Goal: Task Accomplishment & Management: Use online tool/utility

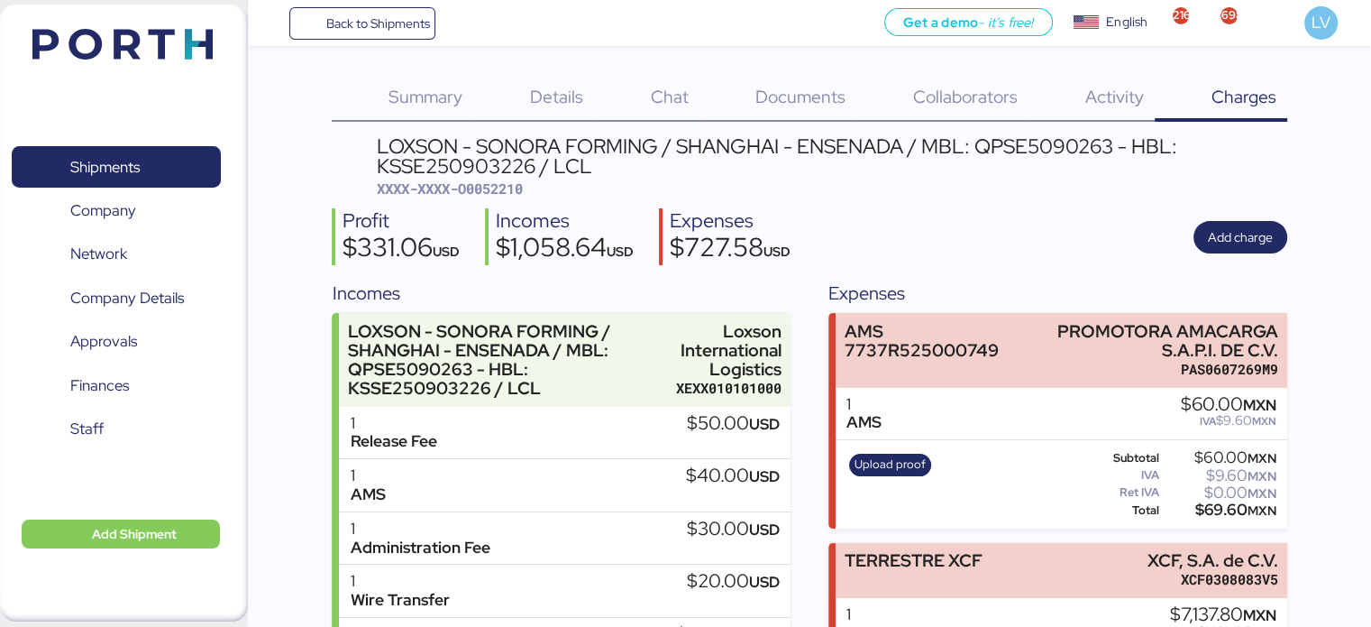
click at [412, 46] on div "Summary 0 Details 0 Chat 0 Documents 0 Collaborators 0 Activity 0 Charges 0 LOX…" at bounding box center [685, 498] width 1371 height 997
click at [412, 35] on span "Back to Shipments" at bounding box center [363, 23] width 134 height 32
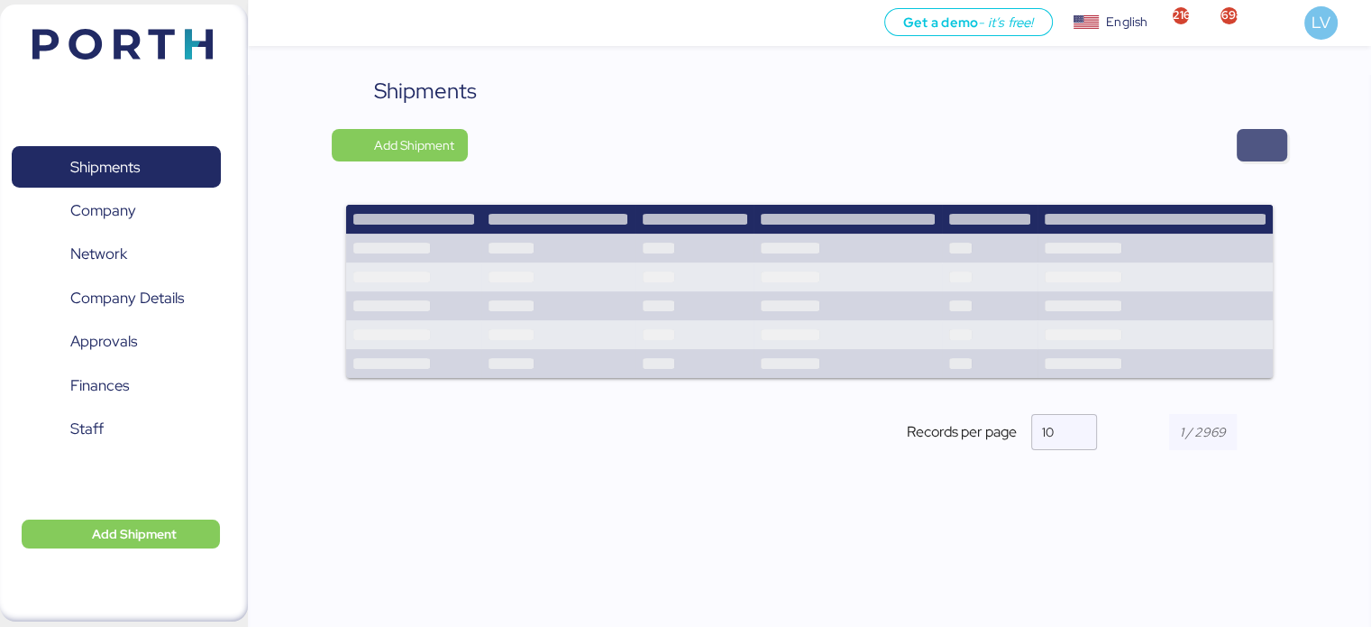
click at [1277, 142] on span "button" at bounding box center [1262, 145] width 50 height 32
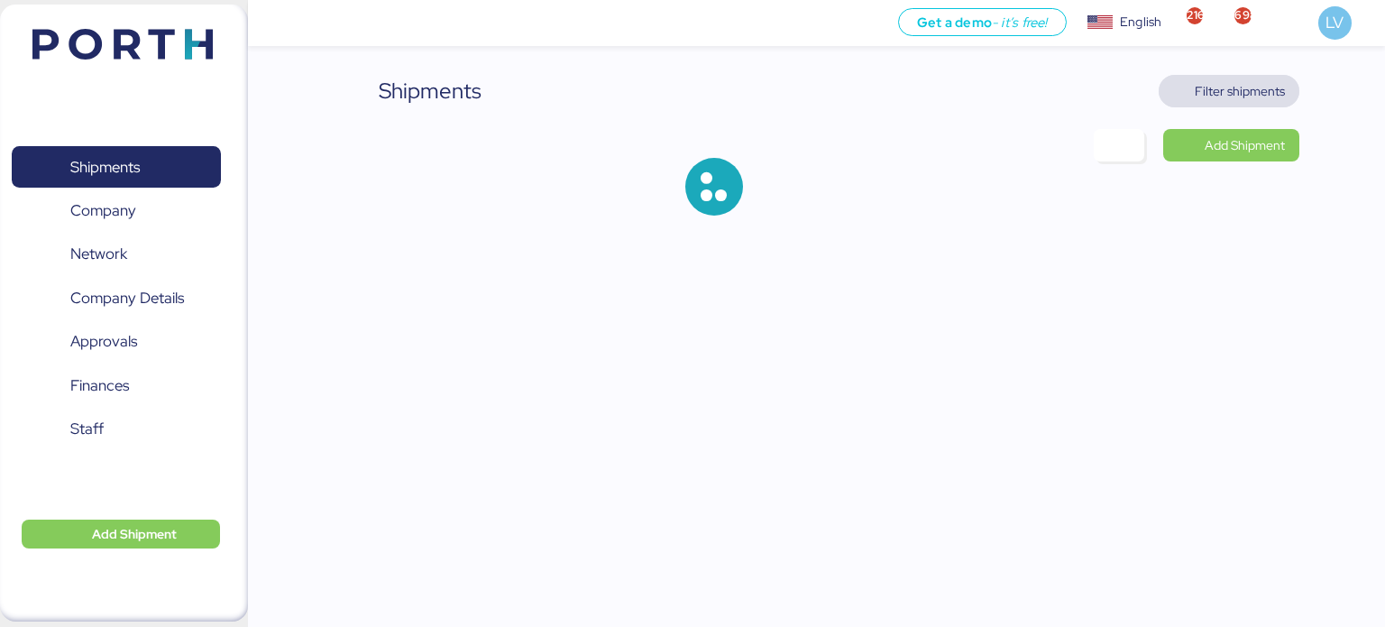
click at [1254, 90] on span "Filter shipments" at bounding box center [1240, 91] width 90 height 22
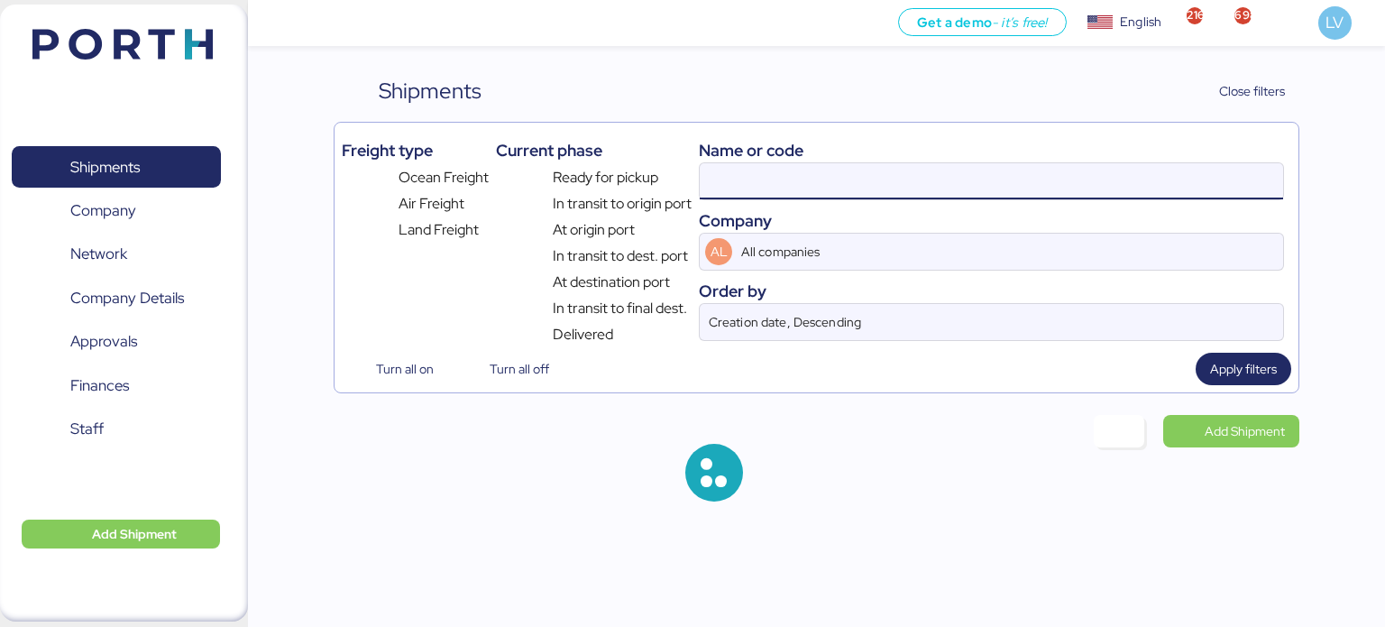
click at [1099, 190] on input at bounding box center [991, 181] width 583 height 36
paste input "LXN25090812"
type input "LXN25090812"
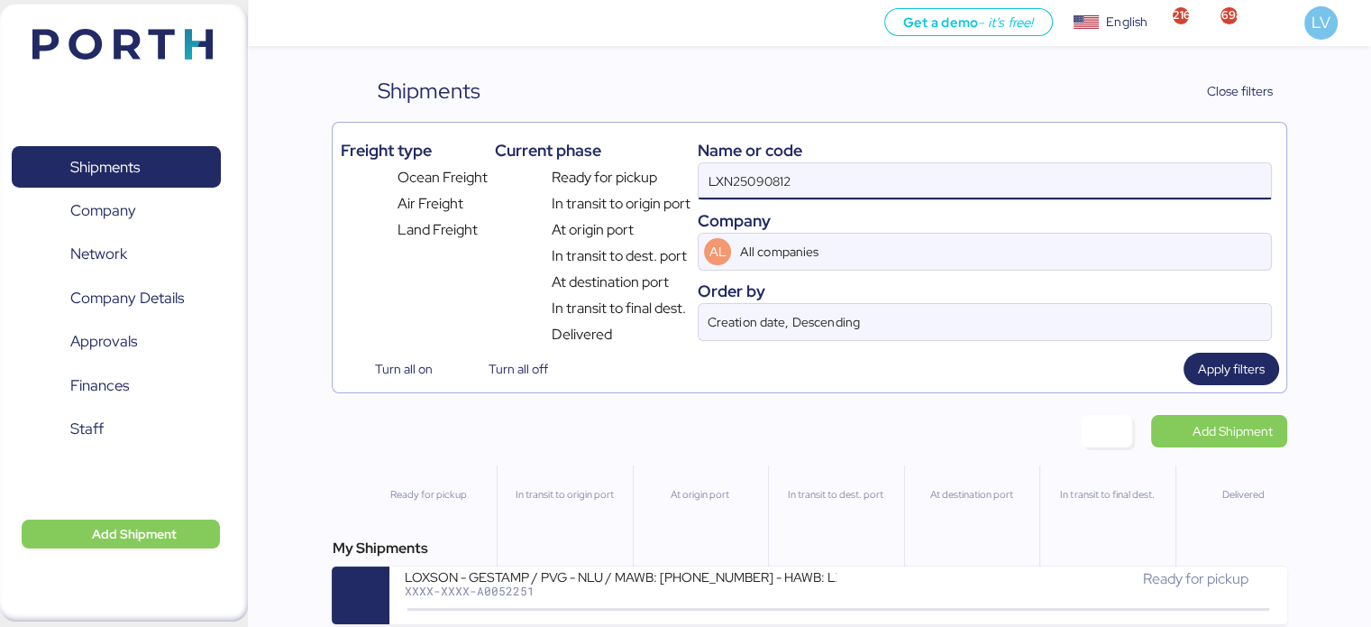
click at [797, 566] on div "My Shipments LOXSON - GESTAMP / PVG - NLU / MAWB: [PHONE_NUMBER] - HAWB: LXN250…" at bounding box center [809, 580] width 955 height 87
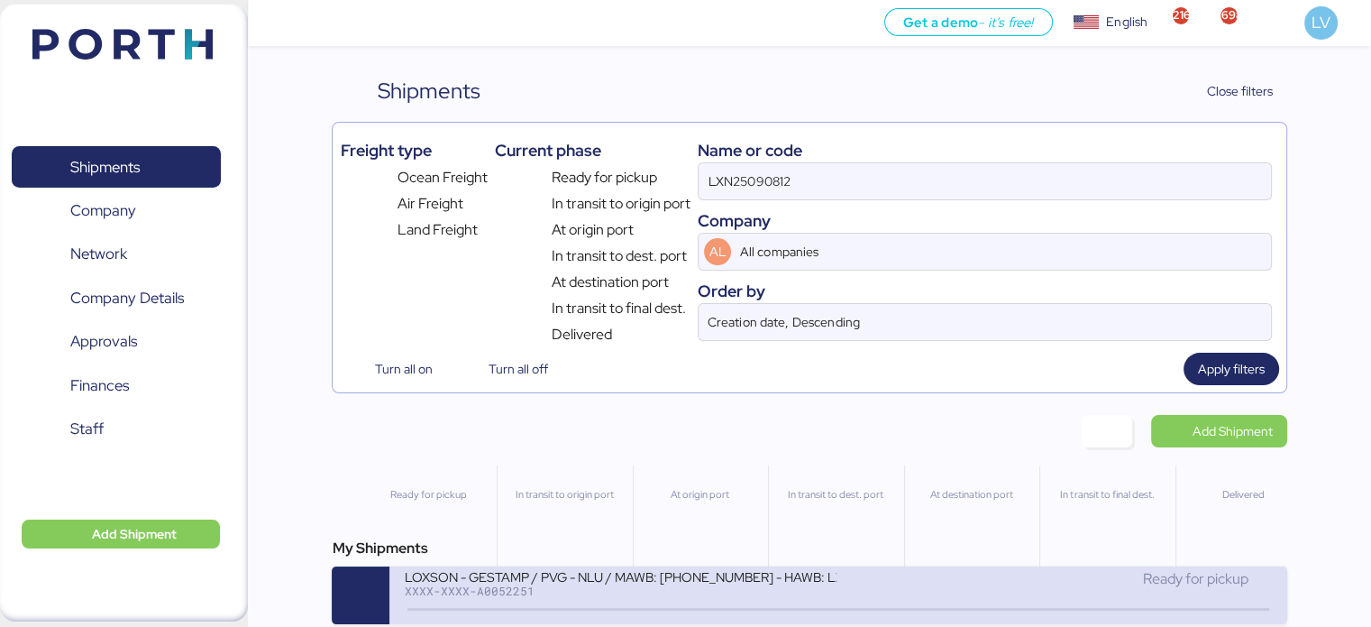
click at [803, 582] on div "LOXSON - GESTAMP / PVG - NLU / MAWB: [PHONE_NUMBER] - HAWB: LXN25090812" at bounding box center [620, 575] width 433 height 15
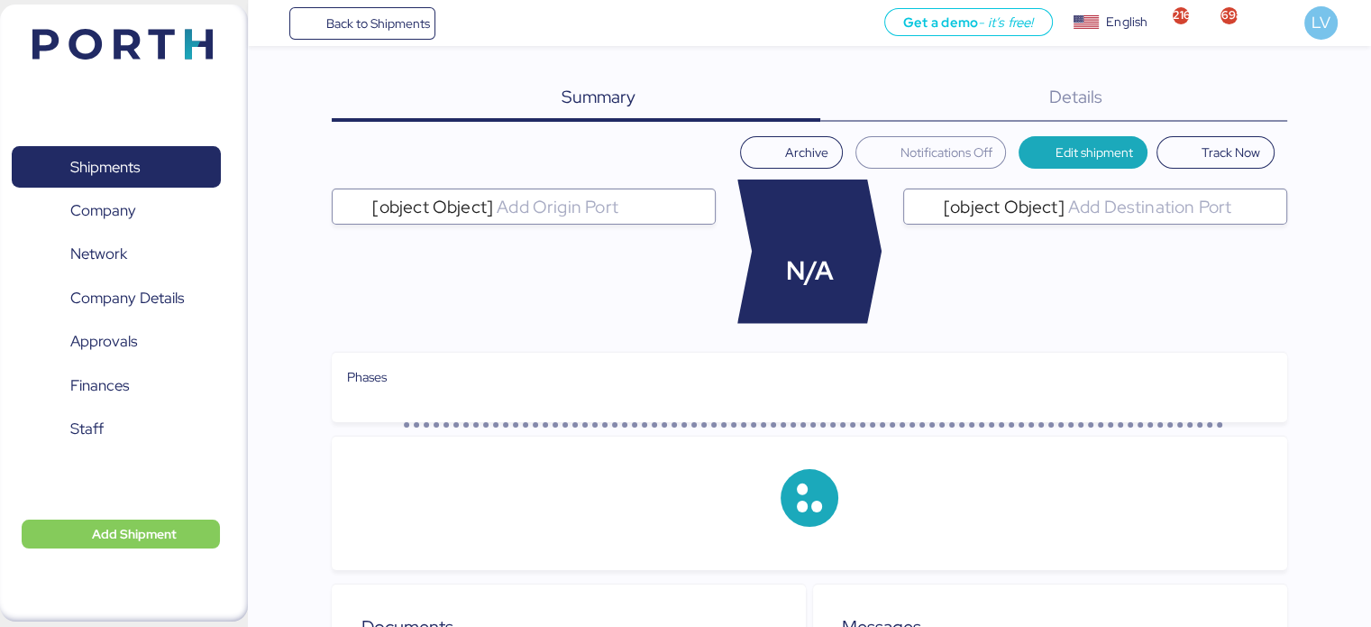
click at [1169, 94] on div "Details 0" at bounding box center [1053, 98] width 467 height 47
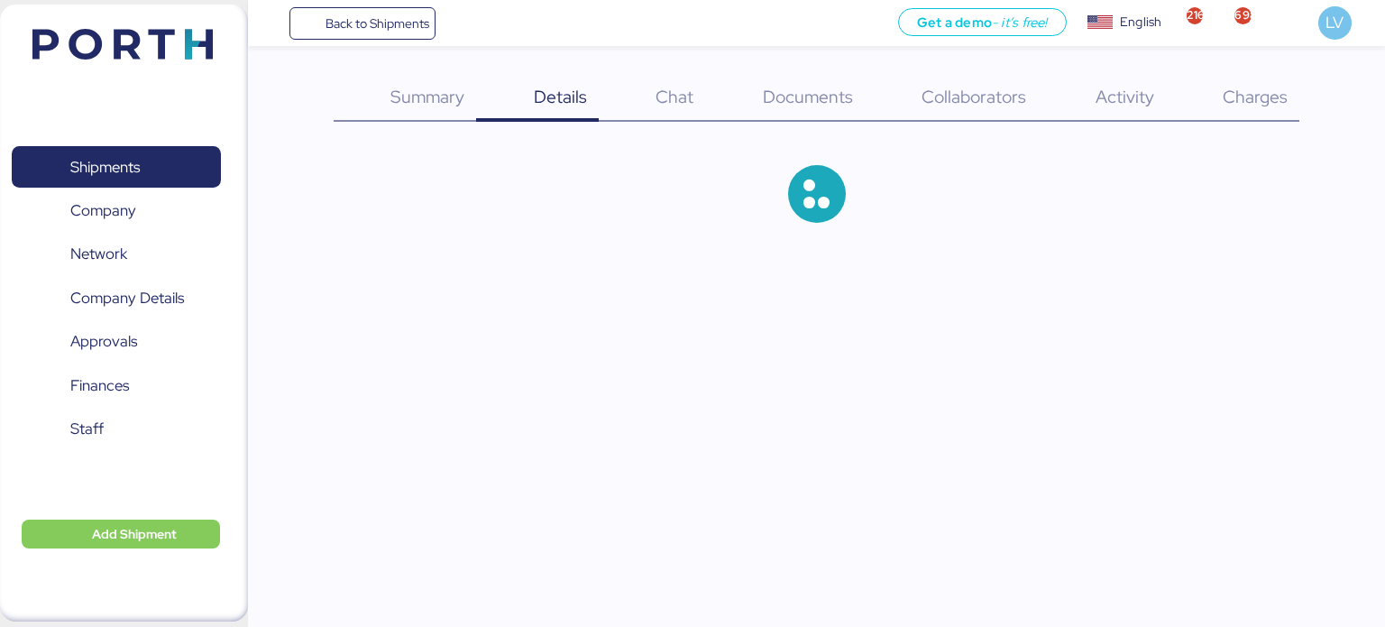
click at [1225, 92] on span "Charges" at bounding box center [1255, 96] width 65 height 23
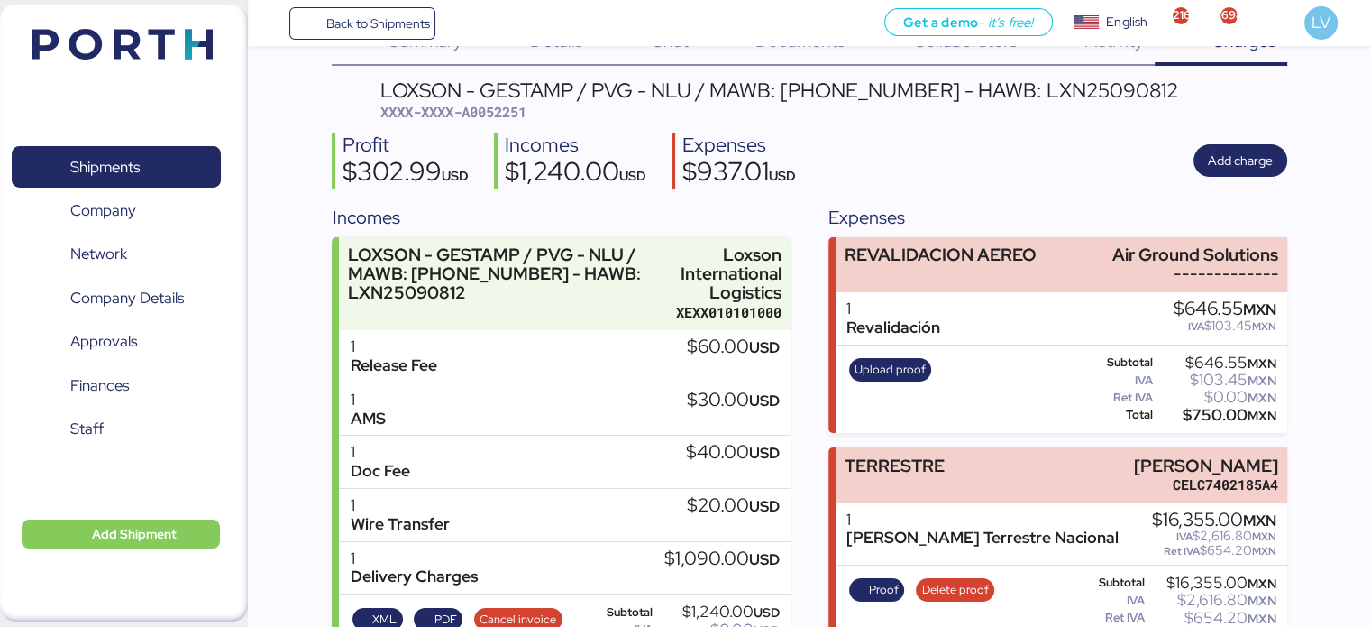
scroll to position [71, 0]
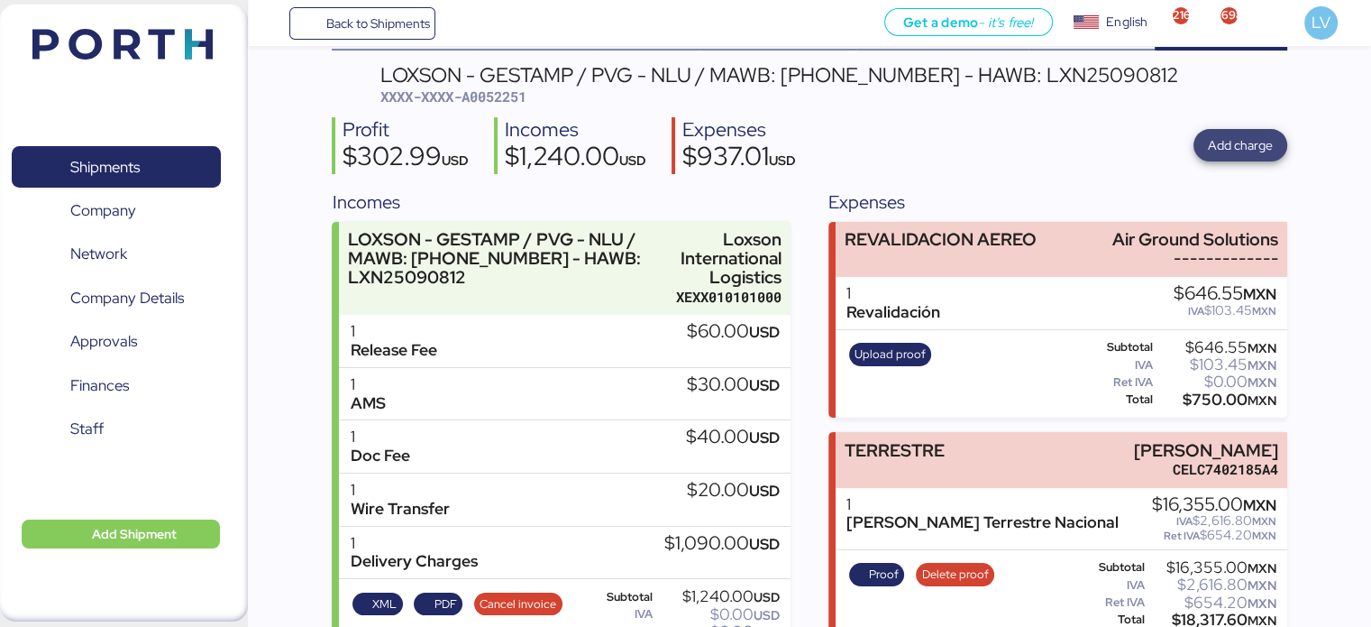
click at [1223, 155] on span "Add charge" at bounding box center [1240, 145] width 65 height 22
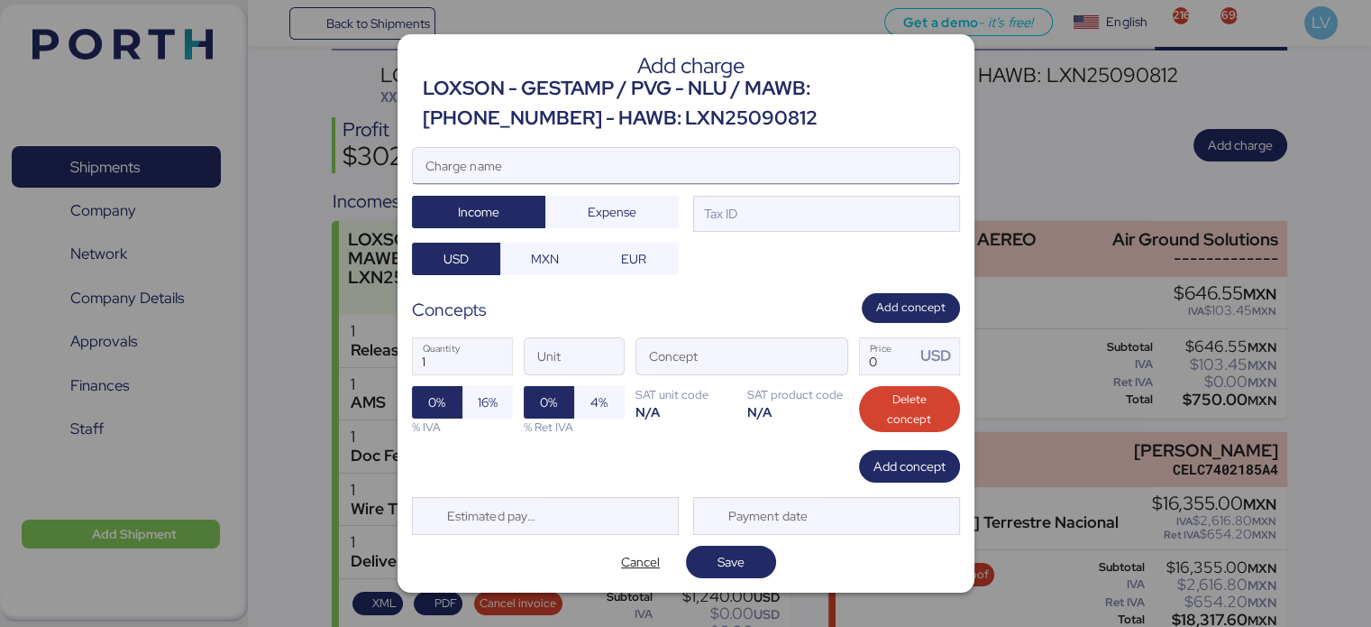
click at [746, 179] on input "Charge name" at bounding box center [686, 166] width 546 height 36
type input "AMS"
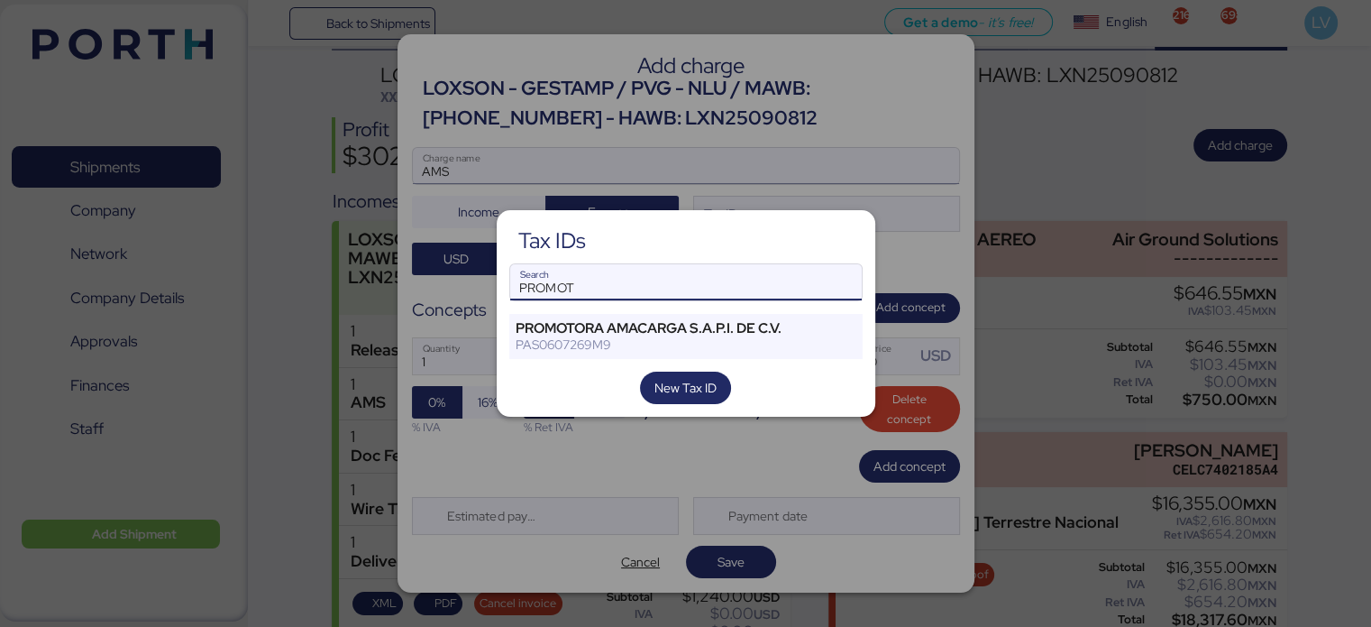
type input "PROMOT"
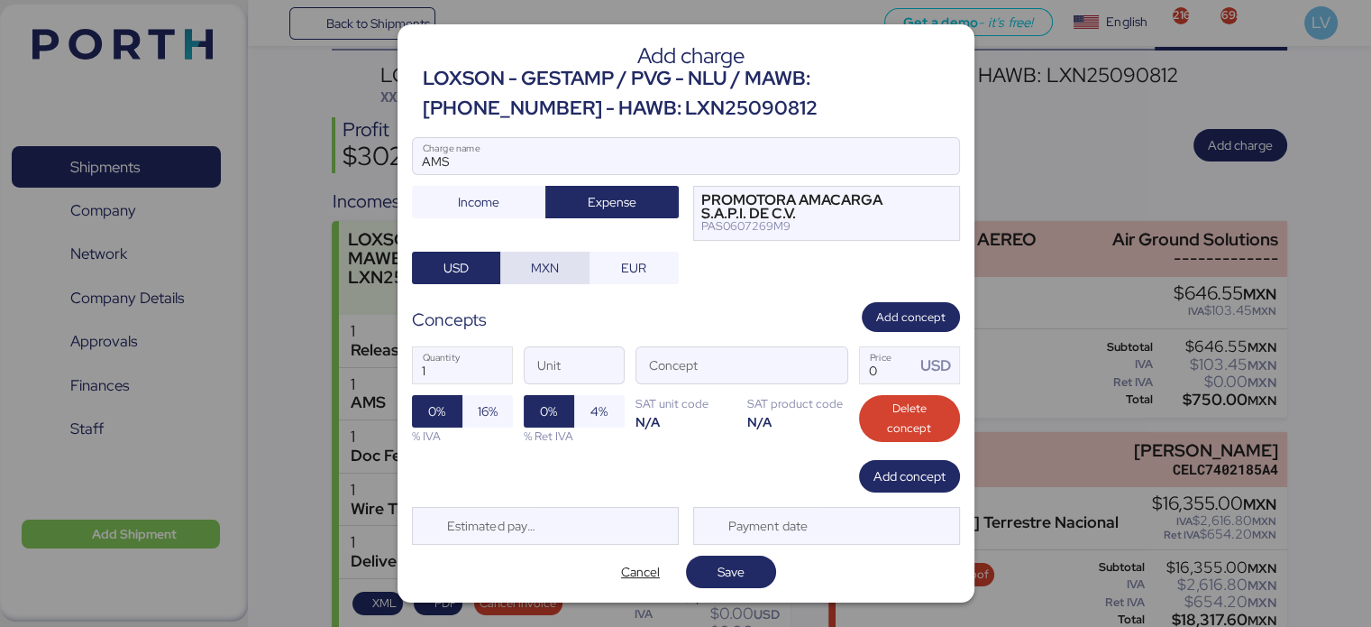
click at [547, 280] on span "MXN" at bounding box center [544, 268] width 89 height 32
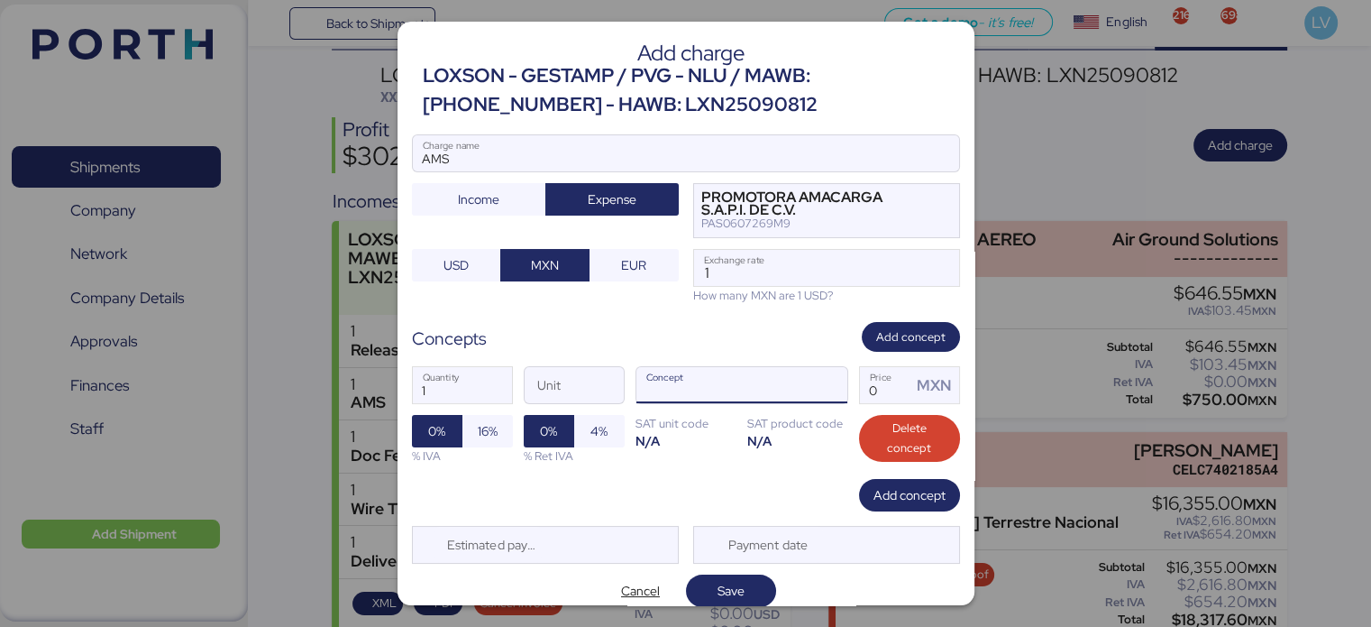
click at [804, 380] on div at bounding box center [825, 385] width 43 height 36
click at [810, 382] on span "button" at bounding box center [829, 390] width 38 height 38
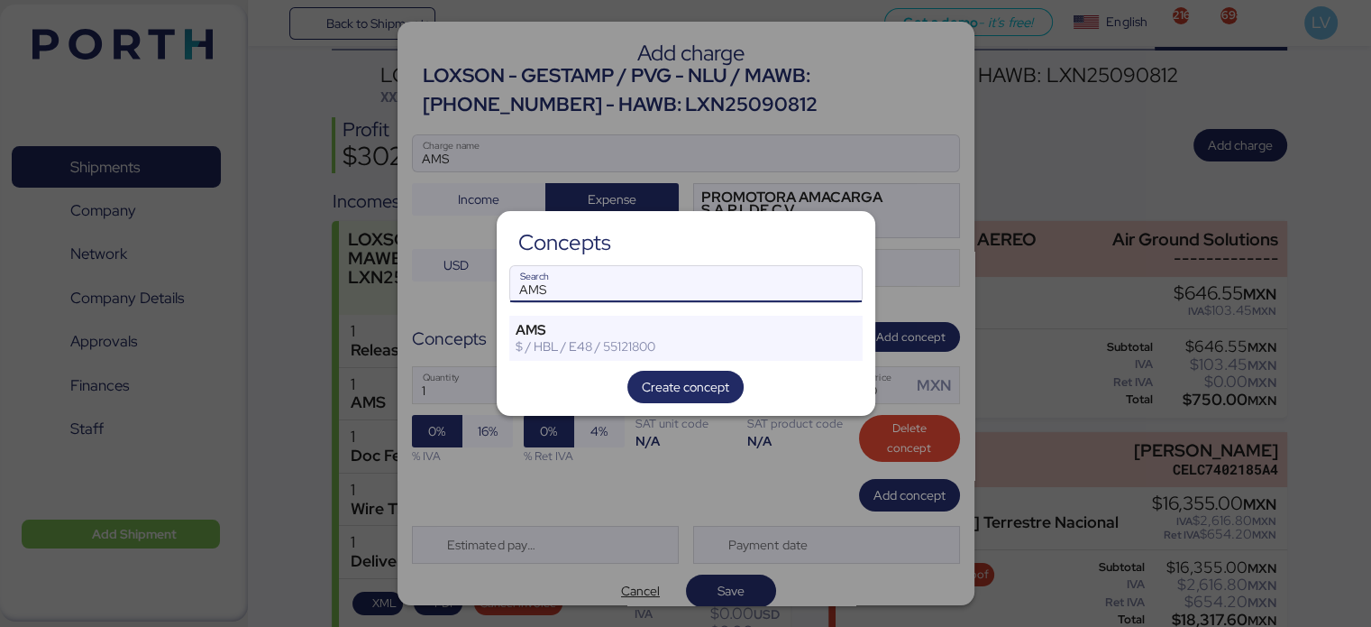
type input "AMS"
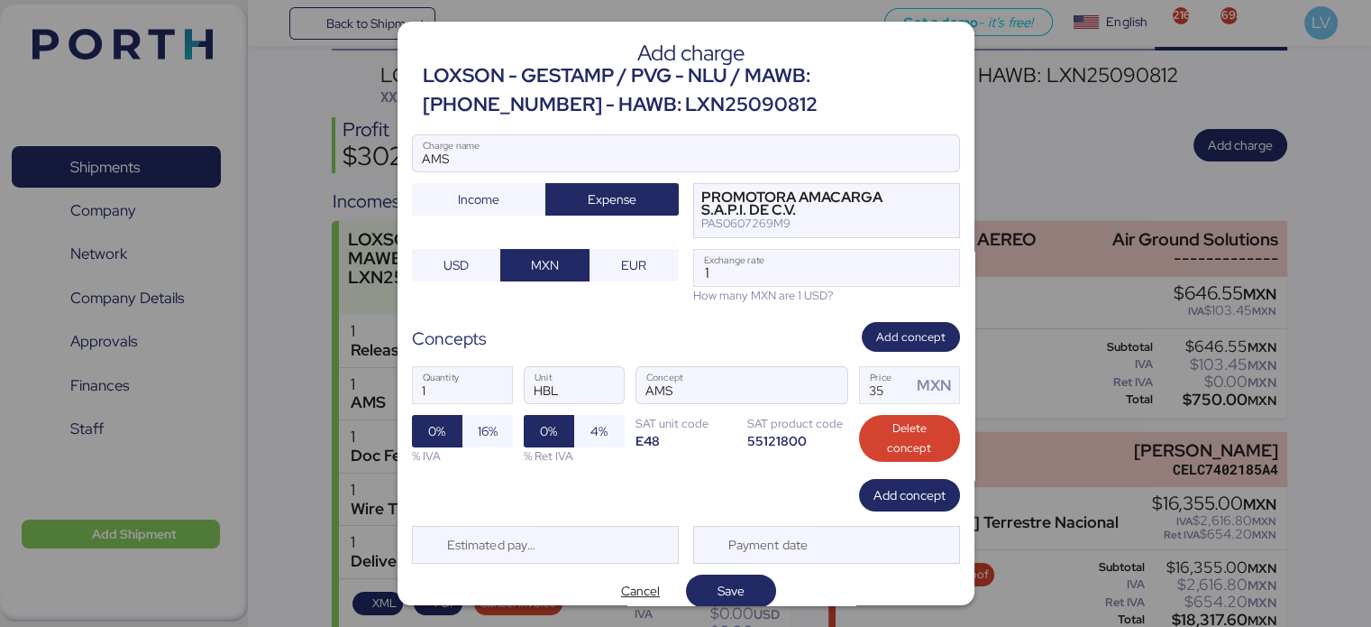
click at [759, 290] on div "How many MXN are 1 USD?" at bounding box center [826, 295] width 267 height 17
click at [756, 262] on input "1" at bounding box center [826, 268] width 265 height 36
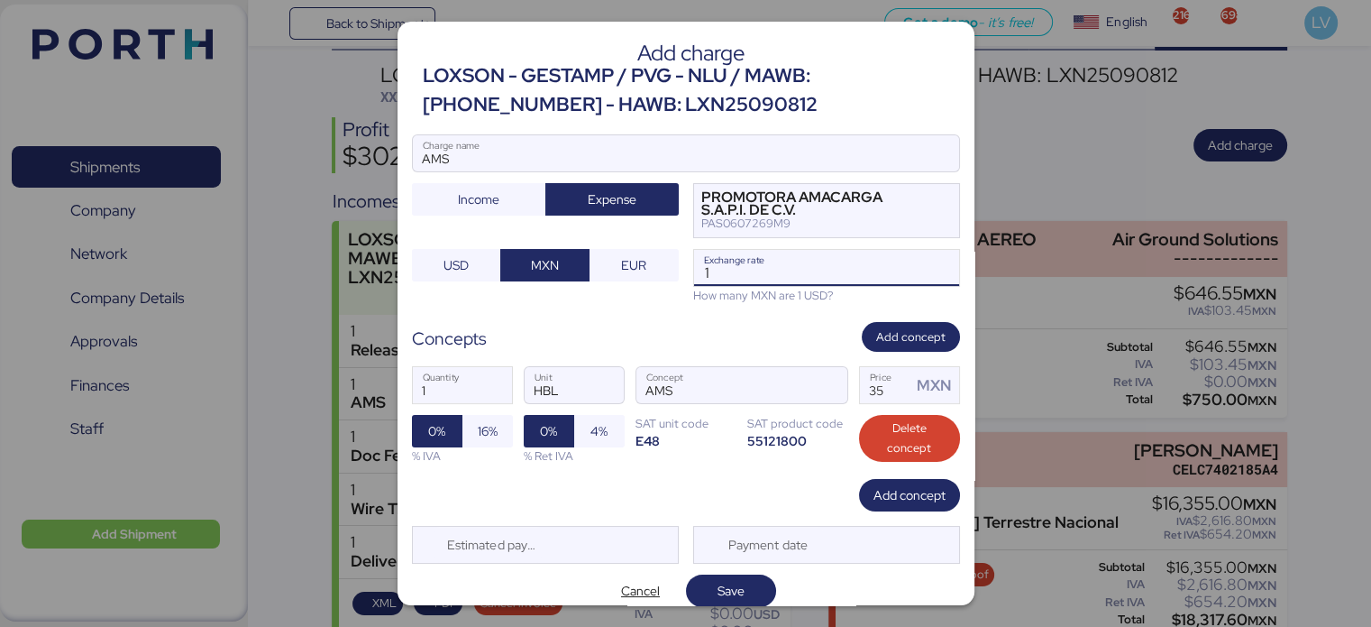
paste input "8.4723"
type input "18.4723"
click at [886, 389] on input "35" at bounding box center [886, 385] width 52 height 36
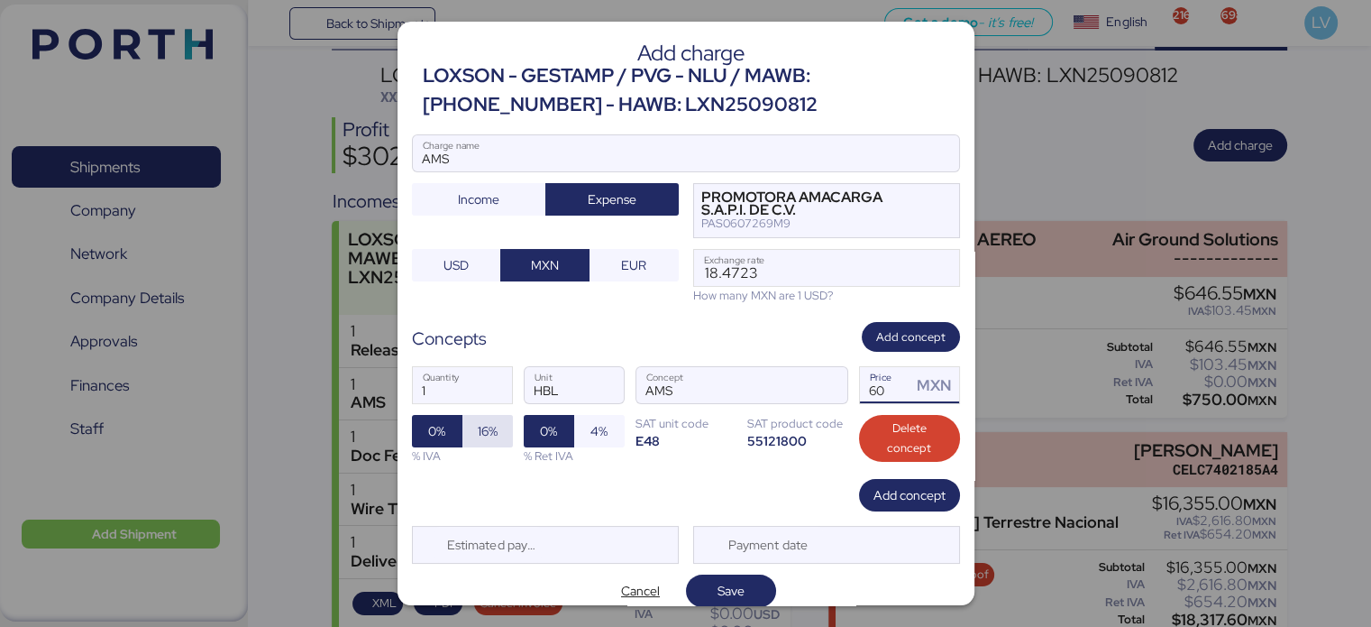
type input "60"
click at [483, 425] on span "16%" at bounding box center [488, 431] width 20 height 22
click at [737, 575] on span "Save" at bounding box center [731, 590] width 90 height 32
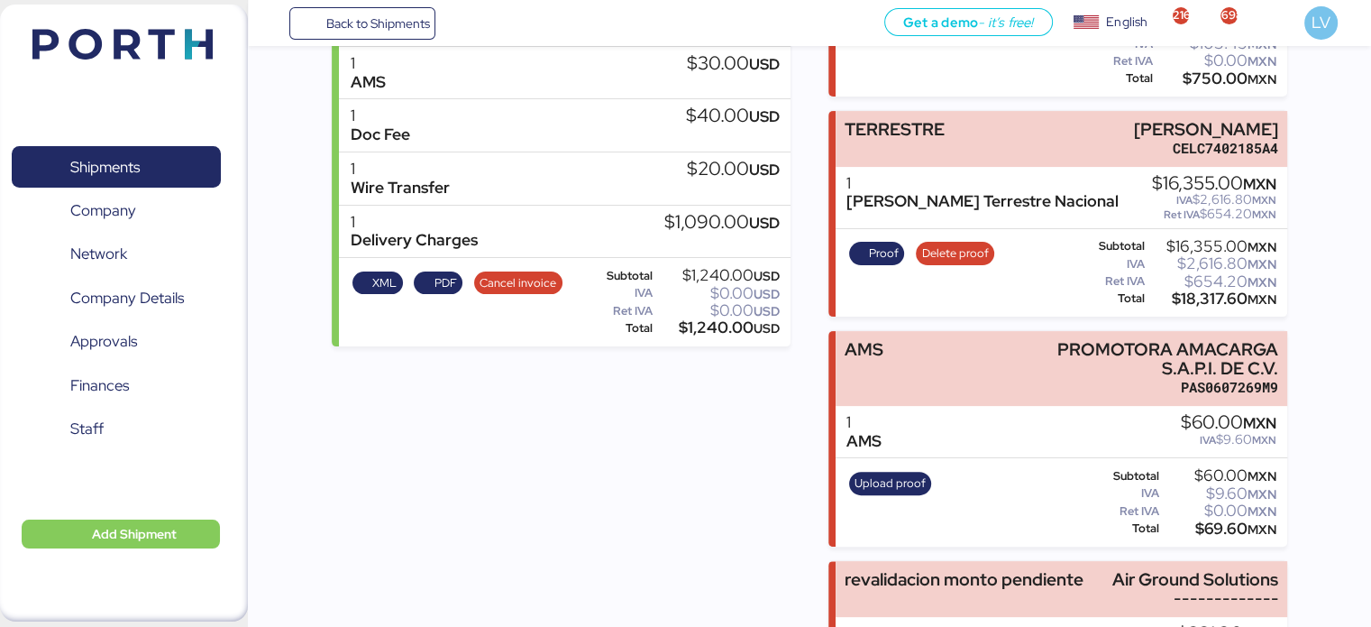
scroll to position [531, 0]
